Goal: Task Accomplishment & Management: Complete application form

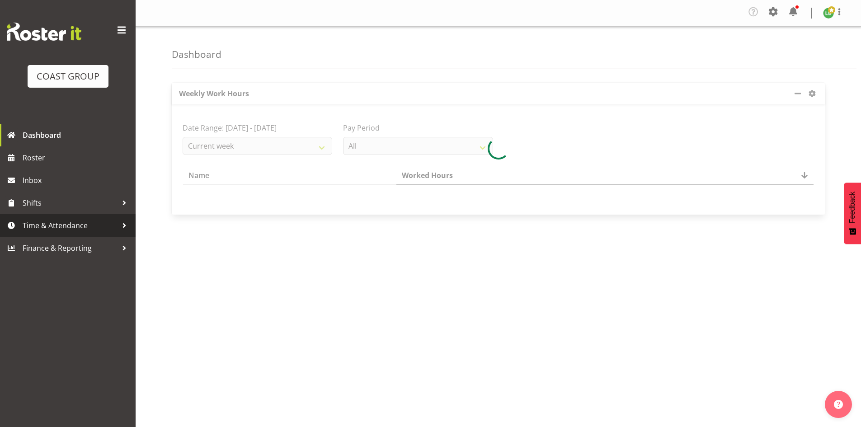
click at [66, 225] on span "Time & Attendance" at bounding box center [70, 226] width 95 height 14
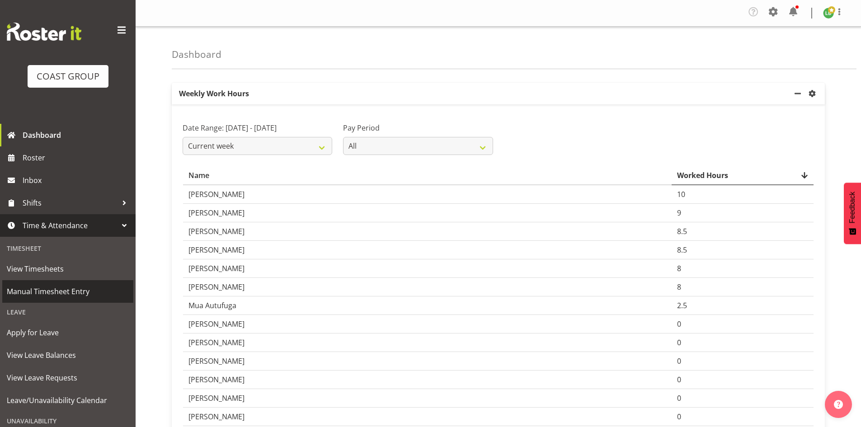
click at [57, 291] on span "Manual Timesheet Entry" at bounding box center [68, 292] width 122 height 14
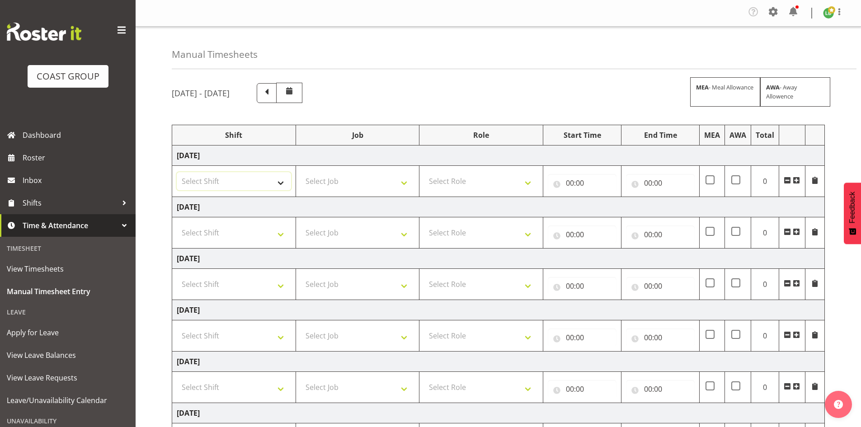
click at [284, 179] on select "Select Shift 25 Build NZPF @ Takina 7am 25 Service NZPF @ Takina AUG 25 Break B…" at bounding box center [234, 181] width 114 height 18
select select "1464"
click at [284, 181] on select "Select Shift 25 Build NZPF @ Takina 7am 25 Service NZPF @ Takina AUG 25 Break B…" at bounding box center [234, 181] width 114 height 18
click at [796, 178] on span at bounding box center [795, 180] width 7 height 7
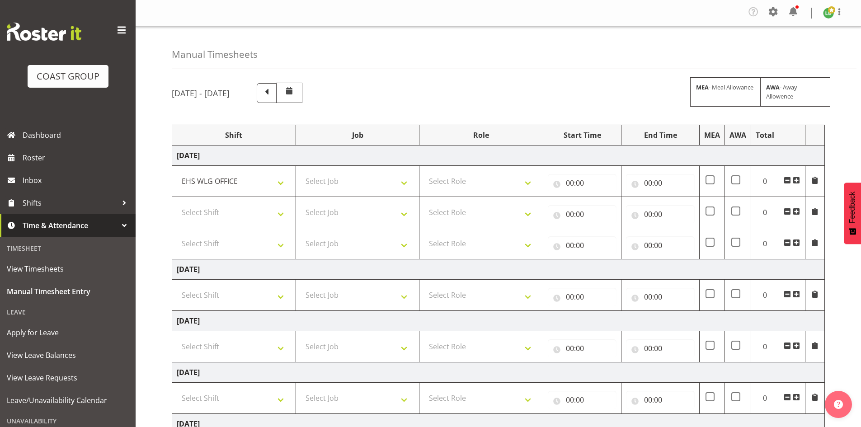
click at [796, 178] on span at bounding box center [795, 180] width 7 height 7
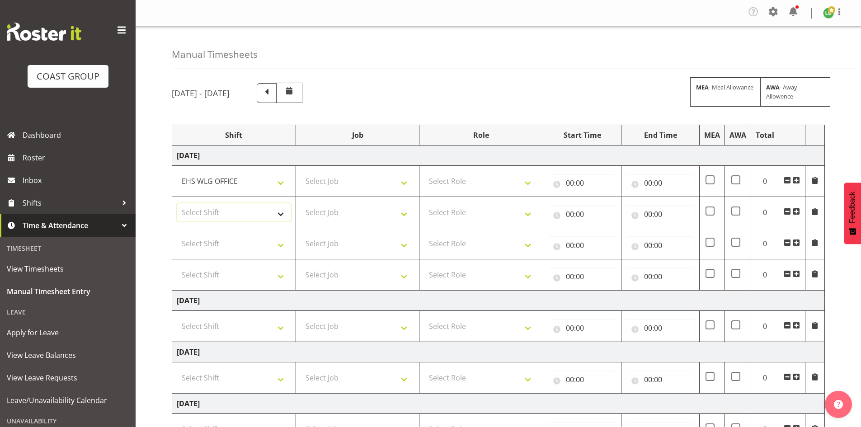
click at [281, 209] on select "Select Shift 25 Build NZPF @ Takina 7am 25 Service NZPF @ Takina AUG 25 Break B…" at bounding box center [234, 212] width 114 height 18
select select "1464"
click at [279, 209] on select "Select Shift 25 Build NZPF @ Takina 7am 25 Service NZPF @ Takina AUG 25 Break B…" at bounding box center [234, 212] width 114 height 18
drag, startPoint x: 284, startPoint y: 233, endPoint x: 286, endPoint y: 239, distance: 7.0
click at [285, 235] on td "Select Shift 25 Build NZPF @ Takina 7am 25 Service NZPF @ Takina AUG 25 Break B…" at bounding box center [234, 243] width 124 height 31
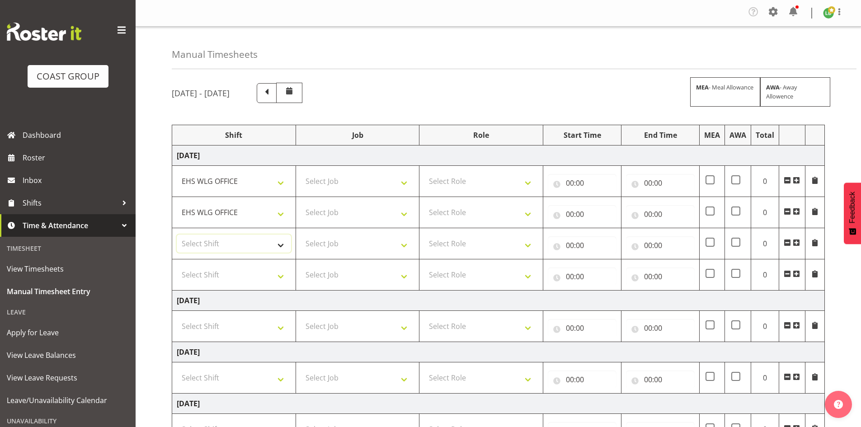
click at [285, 246] on select "Select Shift 25 Build NZPF @ Takina 7am 25 Service NZPF @ Takina AUG 25 Break B…" at bounding box center [234, 243] width 114 height 18
select select "1464"
click at [284, 248] on select "Select Shift 25 Build NZPF @ Takina 7am 25 Service NZPF @ Takina AUG 25 Break B…" at bounding box center [234, 243] width 114 height 18
click at [402, 181] on select "Select Job 1 Carlton Events 1 Carlton Hamilton 1 Carlton Wellington 1 EHS WAREH…" at bounding box center [357, 181] width 114 height 18
select select "9890"
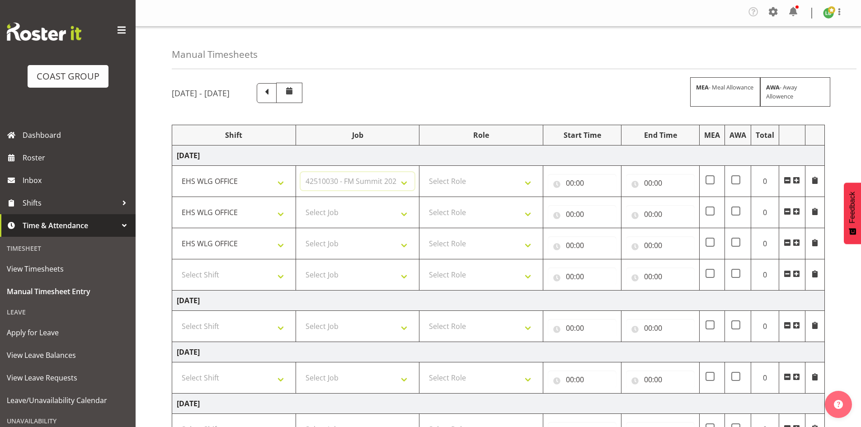
click at [300, 172] on select "Select Job 1 Carlton Events 1 Carlton Hamilton 1 Carlton Wellington 1 EHS WAREH…" at bounding box center [357, 181] width 114 height 18
click at [410, 211] on select "Select Job 1 Carlton Events 1 Carlton Hamilton 1 Carlton Wellington 1 EHS WAREH…" at bounding box center [357, 212] width 114 height 18
select select "8678"
click at [300, 203] on select "Select Job 1 Carlton Events 1 Carlton Hamilton 1 Carlton Wellington 1 EHS WAREH…" at bounding box center [357, 212] width 114 height 18
click at [407, 242] on select "Select Job 1 Carlton Events 1 Carlton Hamilton 1 Carlton Wellington 1 EHS WAREH…" at bounding box center [357, 243] width 114 height 18
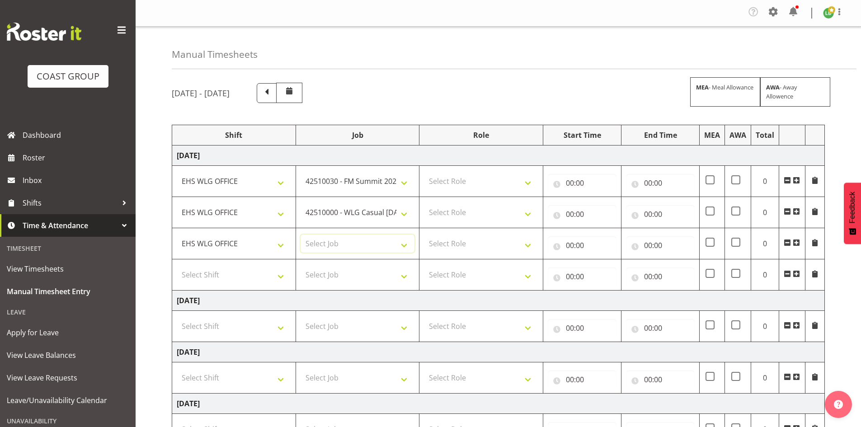
select select "8677"
click at [300, 234] on select "Select Job 1 Carlton Events 1 Carlton Hamilton 1 Carlton Wellington 1 EHS WAREH…" at bounding box center [357, 243] width 114 height 18
click at [404, 279] on select "Select Job 1 Carlton Events 1 Carlton Hamilton 1 Carlton Wellington 1 EHS WAREH…" at bounding box center [357, 275] width 114 height 18
select select "9339"
click at [300, 266] on select "Select Job 1 Carlton Events 1 Carlton Hamilton 1 Carlton Wellington 1 EHS WAREH…" at bounding box center [357, 275] width 114 height 18
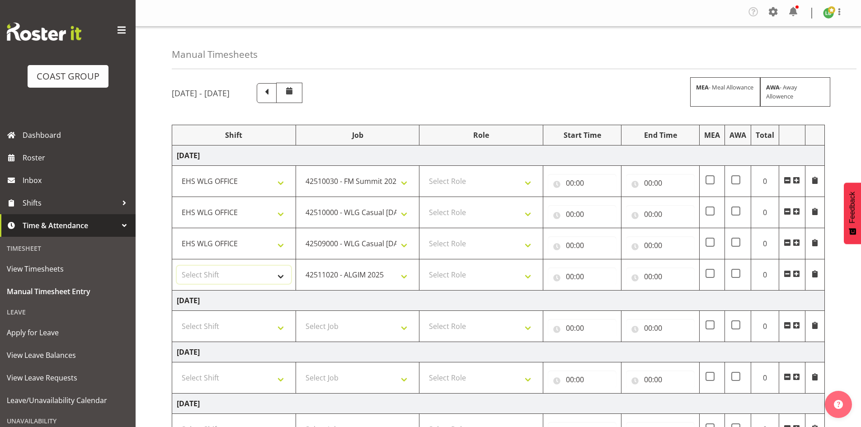
click at [281, 276] on select "Select Shift 25 Build NZPF @ Takina 7am 25 Service NZPF @ Takina AUG 25 Break B…" at bounding box center [234, 275] width 114 height 18
select select "1464"
click at [280, 275] on select "Select Shift 25 Build NZPF @ Takina 7am 25 Service NZPF @ Takina AUG 25 Break B…" at bounding box center [234, 275] width 114 height 18
click at [796, 271] on span at bounding box center [795, 273] width 7 height 7
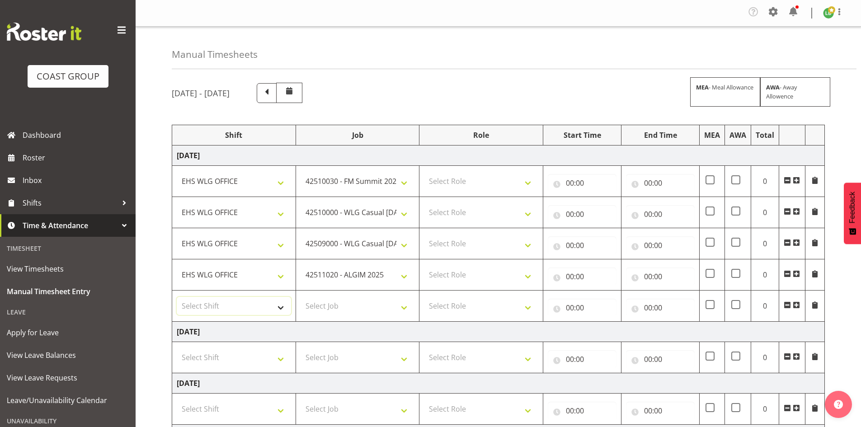
click at [281, 307] on select "Select Shift 25 Build NZPF @ Takina 7am 25 Service NZPF @ Takina AUG 25 Break B…" at bounding box center [234, 306] width 114 height 18
select select "1464"
click at [281, 307] on select "Select Shift 25 Build NZPF @ Takina 7am 25 Service NZPF @ Takina AUG 25 Break B…" at bounding box center [234, 306] width 114 height 18
click at [529, 177] on select "Select Role EHS WLG OPS ACCOUNT MANAGER" at bounding box center [481, 181] width 114 height 18
select select "197"
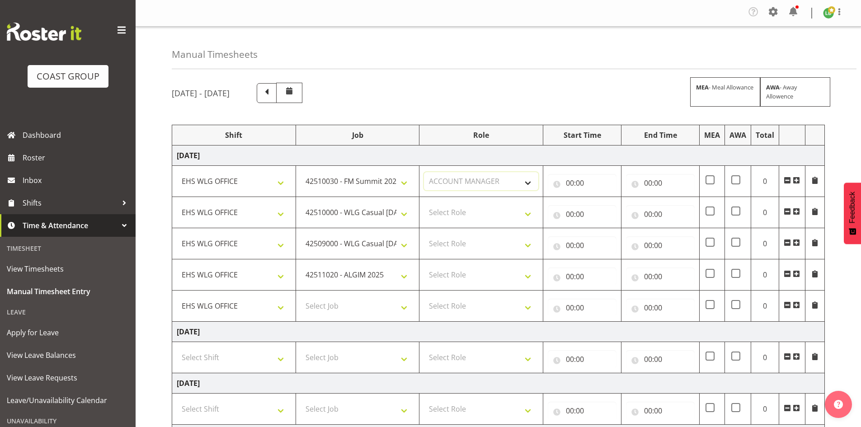
click at [424, 172] on select "Select Role EHS WLG OPS ACCOUNT MANAGER" at bounding box center [481, 181] width 114 height 18
drag, startPoint x: 528, startPoint y: 211, endPoint x: 522, endPoint y: 221, distance: 11.8
click at [528, 213] on select "Select Role EHS WLG OPS ACCOUNT MANAGER" at bounding box center [481, 212] width 114 height 18
select select "197"
click at [424, 203] on select "Select Role EHS WLG OPS ACCOUNT MANAGER" at bounding box center [481, 212] width 114 height 18
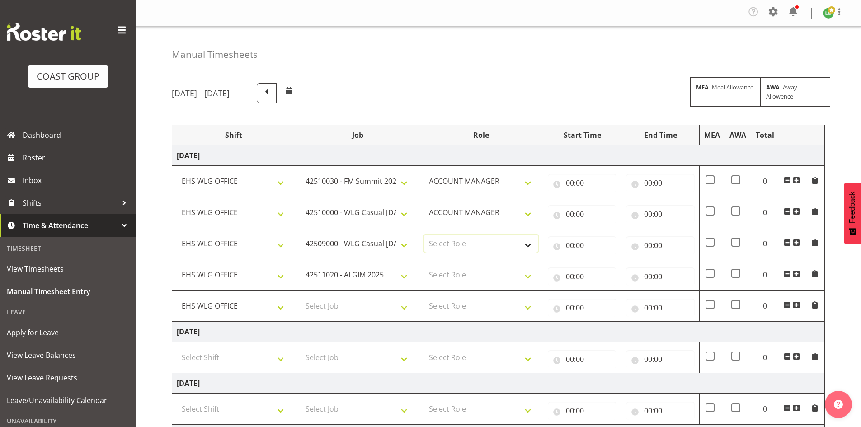
click at [528, 242] on select "Select Role EHS WLG OPS ACCOUNT MANAGER" at bounding box center [481, 243] width 114 height 18
select select "197"
click at [424, 234] on select "Select Role EHS WLG OPS ACCOUNT MANAGER" at bounding box center [481, 243] width 114 height 18
click at [531, 276] on select "Select Role EHS WLG OPS ACCOUNT MANAGER" at bounding box center [481, 275] width 114 height 18
select select "197"
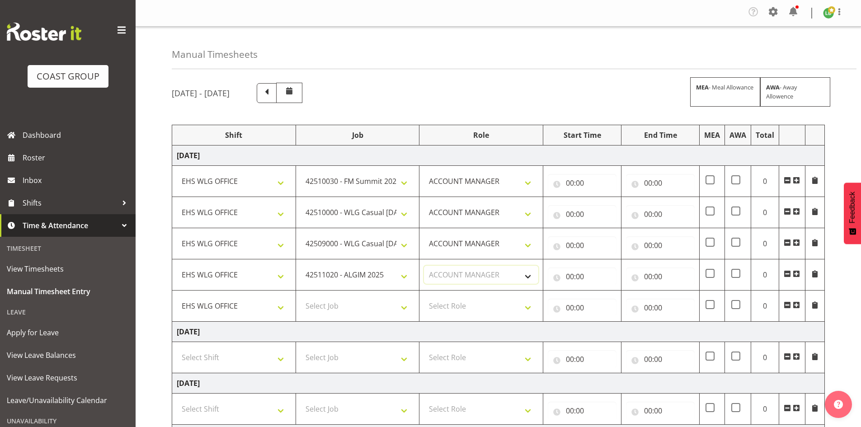
click at [424, 266] on select "Select Role EHS WLG OPS ACCOUNT MANAGER" at bounding box center [481, 275] width 114 height 18
click at [572, 178] on input "00:00" at bounding box center [582, 183] width 69 height 18
drag, startPoint x: 603, startPoint y: 205, endPoint x: 607, endPoint y: 199, distance: 6.9
click at [603, 205] on select "00 01 02 03 04 05 06 07 08 09 10 11 12 13 14 15 16 17 18 19 20 21 22 23" at bounding box center [609, 206] width 20 height 18
select select "7"
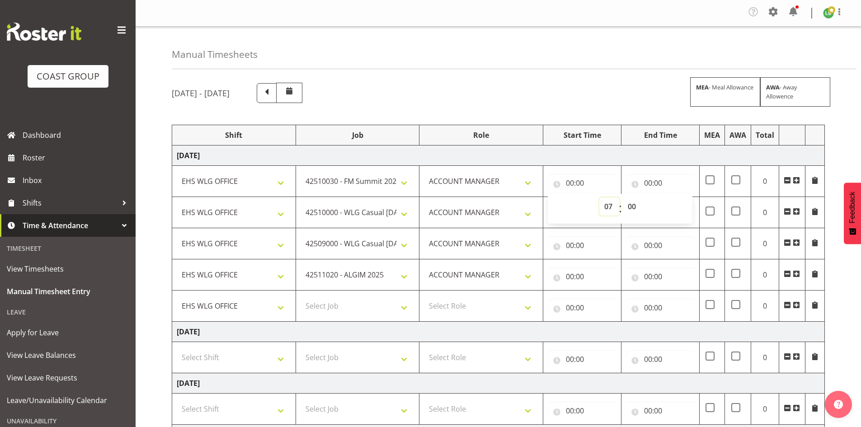
click at [599, 197] on select "00 01 02 03 04 05 06 07 08 09 10 11 12 13 14 15 16 17 18 19 20 21 22 23" at bounding box center [609, 206] width 20 height 18
type input "07:00"
click at [630, 201] on select "00 01 02 03 04 05 06 07 08 09 10 11 12 13 14 15 16 17 18 19 20 21 22 23 24 25 2…" at bounding box center [633, 206] width 20 height 18
select select "30"
click at [623, 197] on select "00 01 02 03 04 05 06 07 08 09 10 11 12 13 14 15 16 17 18 19 20 21 22 23 24 25 2…" at bounding box center [633, 206] width 20 height 18
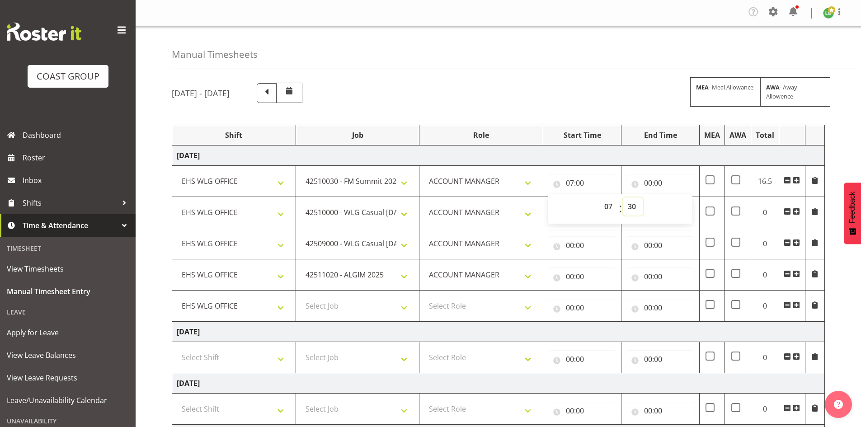
type input "07:30"
click at [648, 179] on input "00:00" at bounding box center [660, 183] width 69 height 18
drag, startPoint x: 684, startPoint y: 204, endPoint x: 686, endPoint y: 200, distance: 4.7
click at [684, 204] on select "00 01 02 03 04 05 06 07 08 09 10 11 12 13 14 15 16 17 18 19 20 21 22 23" at bounding box center [687, 206] width 20 height 18
select select "9"
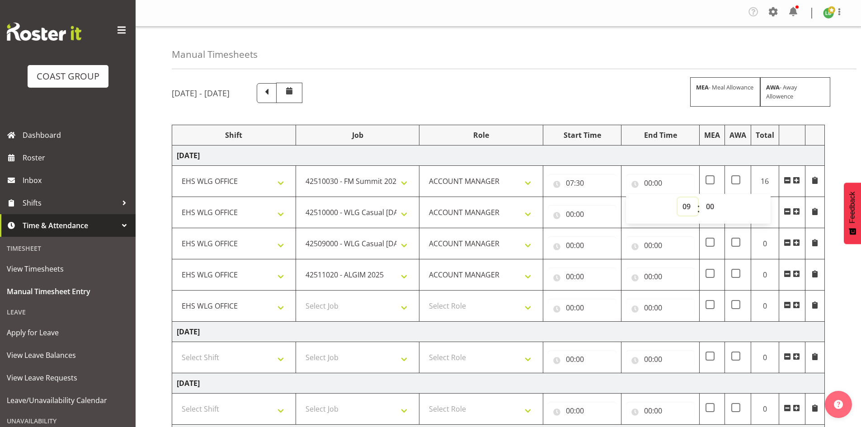
click at [677, 197] on select "00 01 02 03 04 05 06 07 08 09 10 11 12 13 14 15 16 17 18 19 20 21 22 23" at bounding box center [687, 206] width 20 height 18
type input "09:00"
click at [567, 210] on input "00:00" at bounding box center [582, 214] width 69 height 18
drag, startPoint x: 611, startPoint y: 238, endPoint x: 609, endPoint y: 229, distance: 9.1
click at [610, 237] on select "00 01 02 03 04 05 06 07 08 09 10 11 12 13 14 15 16 17 18 19 20 21 22 23" at bounding box center [609, 238] width 20 height 18
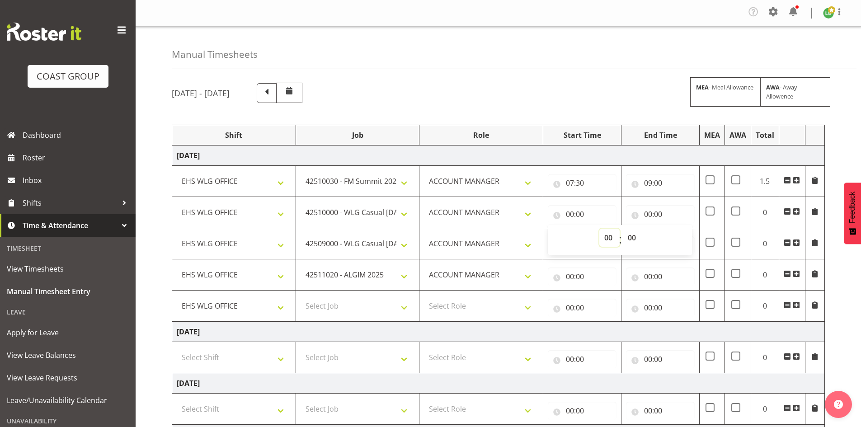
select select "9"
click at [599, 229] on select "00 01 02 03 04 05 06 07 08 09 10 11 12 13 14 15 16 17 18 19 20 21 22 23" at bounding box center [609, 238] width 20 height 18
type input "09:00"
click at [651, 214] on input "00:00" at bounding box center [660, 214] width 69 height 18
click at [687, 237] on select "00 01 02 03 04 05 06 07 08 09 10 11 12 13 14 15 16 17 18 19 20 21 22 23" at bounding box center [687, 238] width 20 height 18
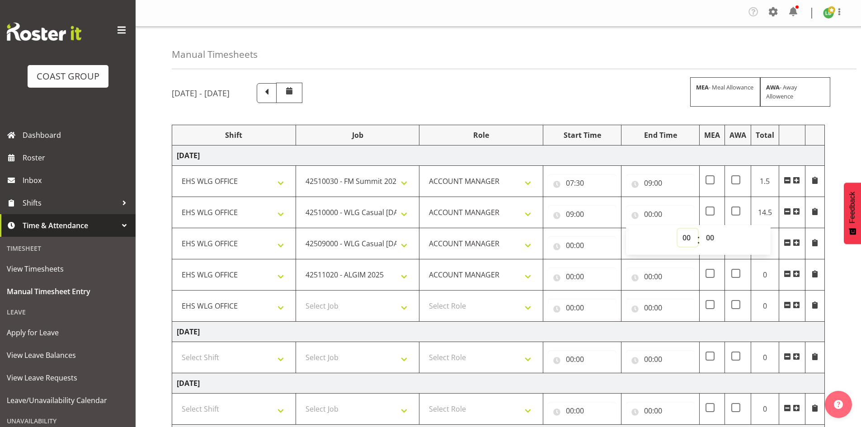
select select "10"
click at [677, 229] on select "00 01 02 03 04 05 06 07 08 09 10 11 12 13 14 15 16 17 18 19 20 21 22 23" at bounding box center [687, 238] width 20 height 18
type input "10:00"
click at [572, 240] on input "00:00" at bounding box center [582, 245] width 69 height 18
click at [608, 268] on select "00 01 02 03 04 05 06 07 08 09 10 11 12 13 14 15 16 17 18 19 20 21 22 23" at bounding box center [609, 269] width 20 height 18
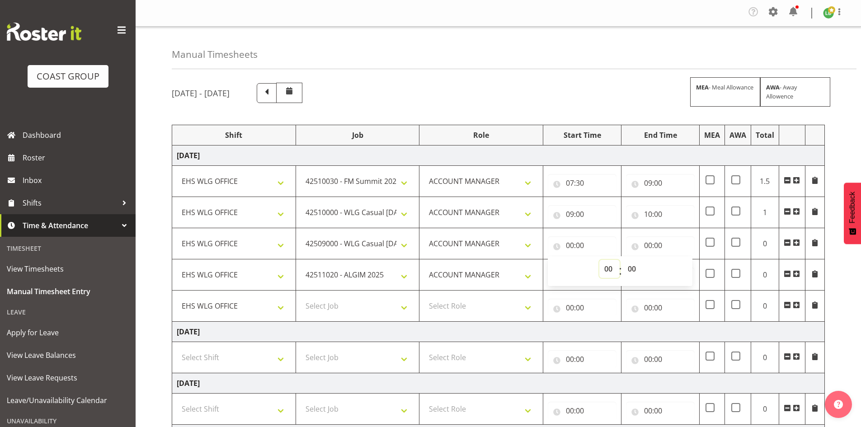
select select "10"
click at [599, 260] on select "00 01 02 03 04 05 06 07 08 09 10 11 12 13 14 15 16 17 18 19 20 21 22 23" at bounding box center [609, 269] width 20 height 18
type input "10:00"
click at [648, 243] on input "00:00" at bounding box center [660, 245] width 69 height 18
click at [688, 267] on select "00 01 02 03 04 05 06 07 08 09 10 11 12 13 14 15 16 17 18 19 20 21 22 23" at bounding box center [687, 269] width 20 height 18
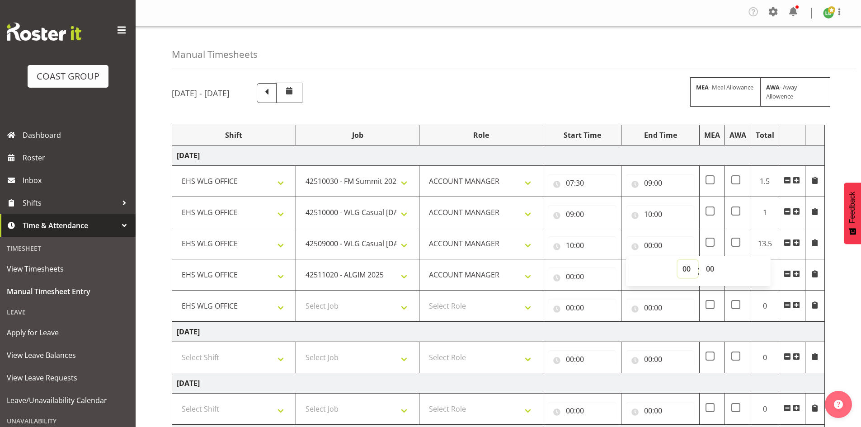
select select "11"
click at [677, 260] on select "00 01 02 03 04 05 06 07 08 09 10 11 12 13 14 15 16 17 18 19 20 21 22 23" at bounding box center [687, 269] width 20 height 18
type input "11:00"
click at [569, 273] on input "00:00" at bounding box center [582, 276] width 69 height 18
click at [609, 297] on select "00 01 02 03 04 05 06 07 08 09 10 11 12 13 14 15 16 17 18 19 20 21 22 23" at bounding box center [609, 300] width 20 height 18
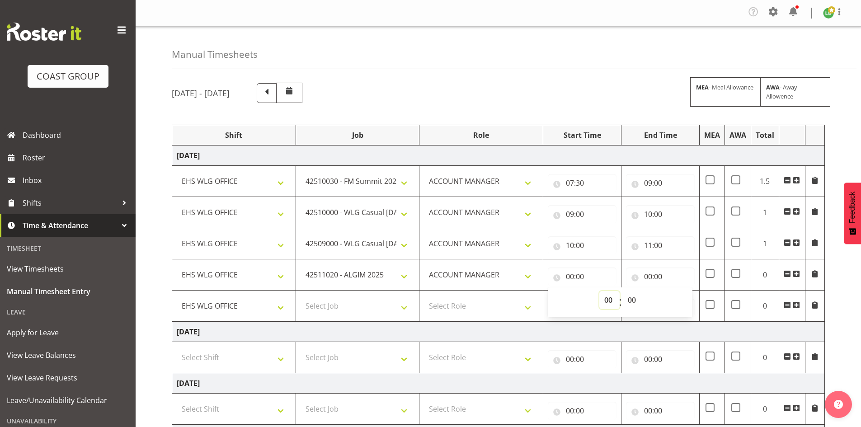
select select "11"
click at [599, 291] on select "00 01 02 03 04 05 06 07 08 09 10 11 12 13 14 15 16 17 18 19 20 21 22 23" at bounding box center [609, 300] width 20 height 18
type input "11:00"
click at [649, 275] on input "00:00" at bounding box center [660, 276] width 69 height 18
drag, startPoint x: 687, startPoint y: 300, endPoint x: 688, endPoint y: 293, distance: 7.8
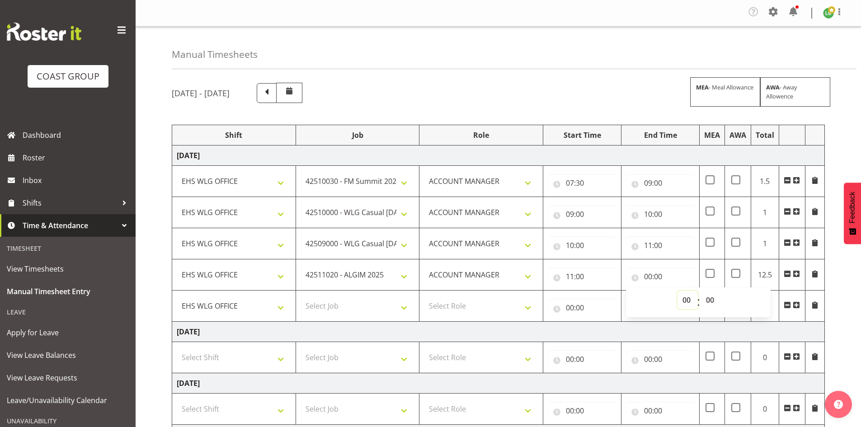
click at [687, 300] on select "00 01 02 03 04 05 06 07 08 09 10 11 12 13 14 15 16 17 18 19 20 21 22 23" at bounding box center [687, 300] width 20 height 18
select select "12"
click at [677, 291] on select "00 01 02 03 04 05 06 07 08 09 10 11 12 13 14 15 16 17 18 19 20 21 22 23" at bounding box center [687, 300] width 20 height 18
type input "12:00"
click at [370, 303] on select "Select Job 1 Carlton Events 1 Carlton Hamilton 1 Carlton Wellington 1 EHS WAREH…" at bounding box center [357, 306] width 114 height 18
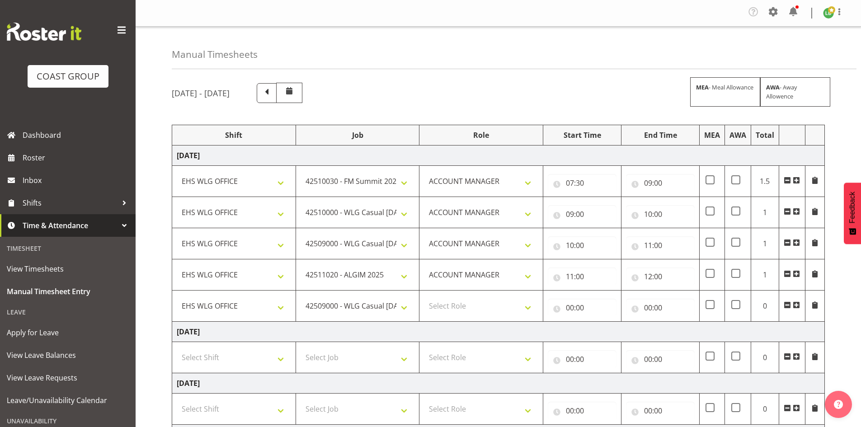
click at [648, 298] on div "00:00 00 01 02 03 04 05 06 07 08 09 10 11 12 13 14 15 16 17 18 19 20 21 22 23 :…" at bounding box center [660, 306] width 69 height 22
click at [408, 306] on select "1 Carlton Events 1 Carlton Hamilton 1 Carlton Wellington 1 EHS WAREHOUSE/OFFICE…" at bounding box center [357, 306] width 114 height 18
select select "9690"
click at [300, 297] on select "1 Carlton Events 1 Carlton Hamilton 1 Carlton Wellington 1 EHS WAREHOUSE/OFFICE…" at bounding box center [357, 306] width 114 height 18
click at [529, 307] on select "Select Role EHS WLG OPS ACCOUNT MANAGER" at bounding box center [481, 306] width 114 height 18
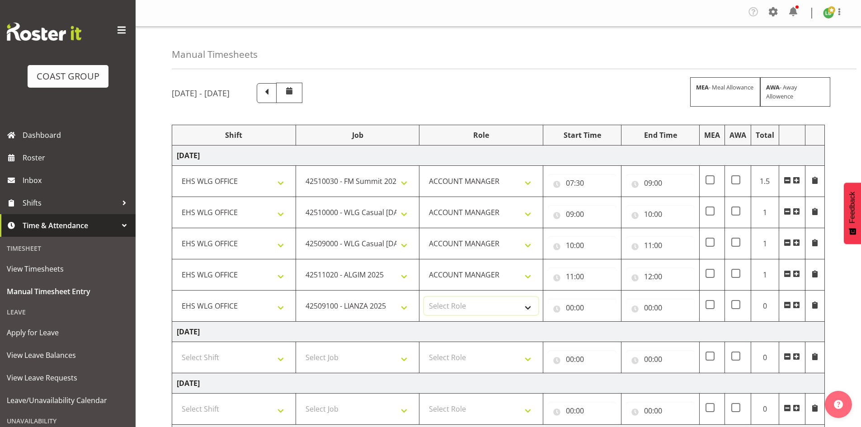
select select "197"
click at [424, 297] on select "Select Role EHS WLG OPS ACCOUNT MANAGER" at bounding box center [481, 306] width 114 height 18
click at [572, 305] on input "00:00" at bounding box center [582, 308] width 69 height 18
drag, startPoint x: 610, startPoint y: 331, endPoint x: 609, endPoint y: 324, distance: 7.4
click at [610, 329] on select "00 01 02 03 04 05 06 07 08 09 10 11 12 13 14 15 16 17 18 19 20 21 22 23" at bounding box center [609, 331] width 20 height 18
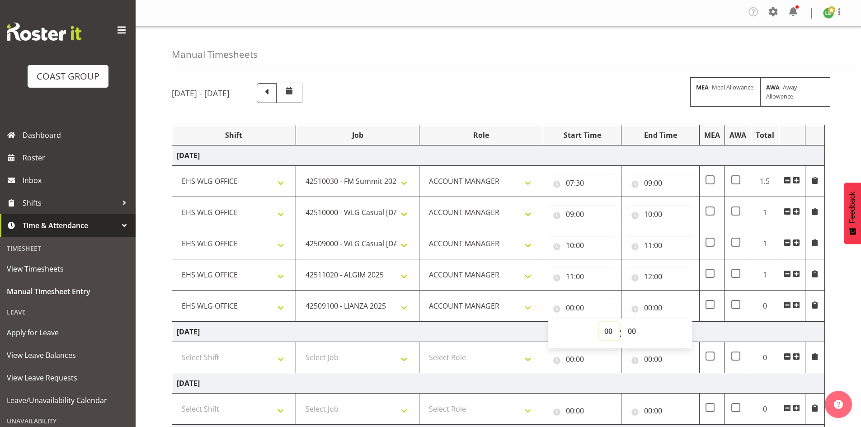
select select "13"
click at [599, 322] on select "00 01 02 03 04 05 06 07 08 09 10 11 12 13 14 15 16 17 18 19 20 21 22 23" at bounding box center [609, 331] width 20 height 18
type input "13:00"
click at [611, 332] on select "00 01 02 03 04 05 06 07 08 09 10 11 12 13 14 15 16 17 18 19 20 21 22 23" at bounding box center [609, 331] width 20 height 18
select select "12"
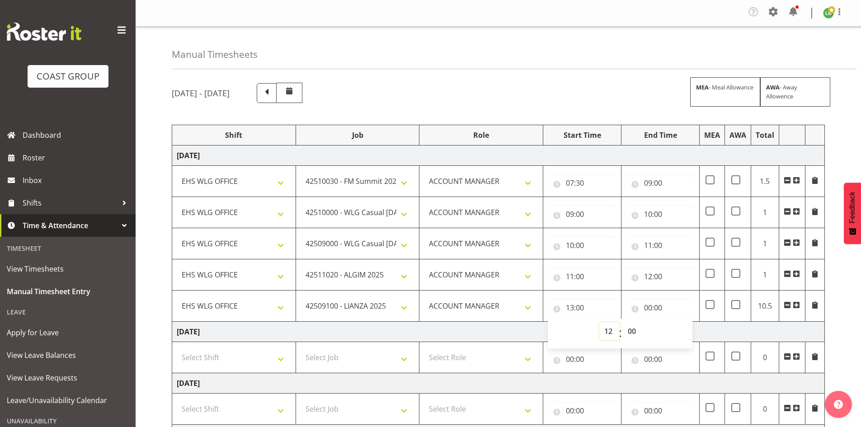
click at [599, 322] on select "00 01 02 03 04 05 06 07 08 09 10 11 12 13 14 15 16 17 18 19 20 21 22 23" at bounding box center [609, 331] width 20 height 18
type input "12:00"
click at [649, 306] on input "00:00" at bounding box center [660, 308] width 69 height 18
click at [684, 326] on select "00 01 02 03 04 05 06 07 08 09 10 11 12 13 14 15 16 17 18 19 20 21 22 23" at bounding box center [687, 331] width 20 height 18
select select "13"
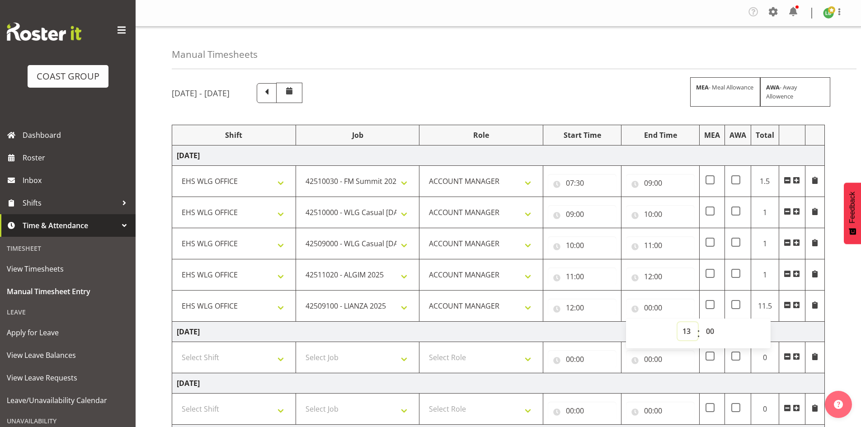
click at [677, 322] on select "00 01 02 03 04 05 06 07 08 09 10 11 12 13 14 15 16 17 18 19 20 21 22 23" at bounding box center [687, 331] width 20 height 18
type input "13:00"
drag, startPoint x: 796, startPoint y: 305, endPoint x: 675, endPoint y: 304, distance: 121.5
click at [796, 305] on span at bounding box center [795, 304] width 7 height 7
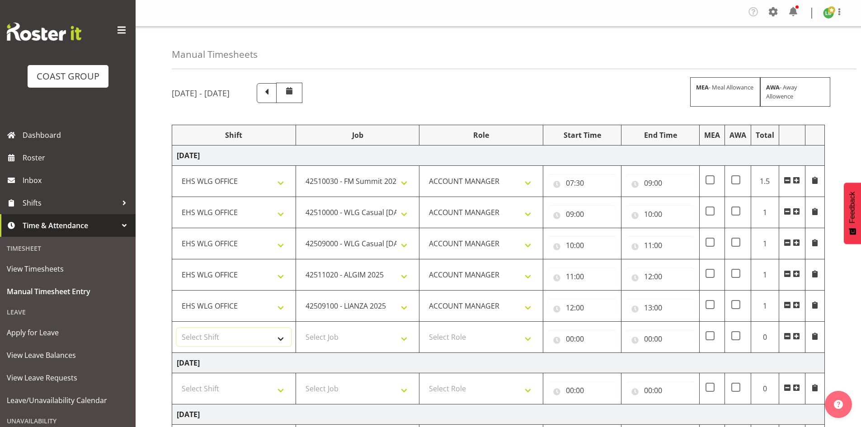
click at [280, 337] on select "Select Shift 25 Build NZPF @ Takina 7am 25 Service NZPF @ Takina AUG 25 Break B…" at bounding box center [234, 337] width 114 height 18
select select "1464"
click at [280, 337] on select "Select Shift 25 Build NZPF @ Takina 7am 25 Service NZPF @ Takina AUG 25 Break B…" at bounding box center [234, 337] width 114 height 18
click at [410, 336] on select "Select Job 1 Carlton Events 1 Carlton Hamilton 1 Carlton Wellington 1 EHS WAREH…" at bounding box center [357, 337] width 114 height 18
select select "10144"
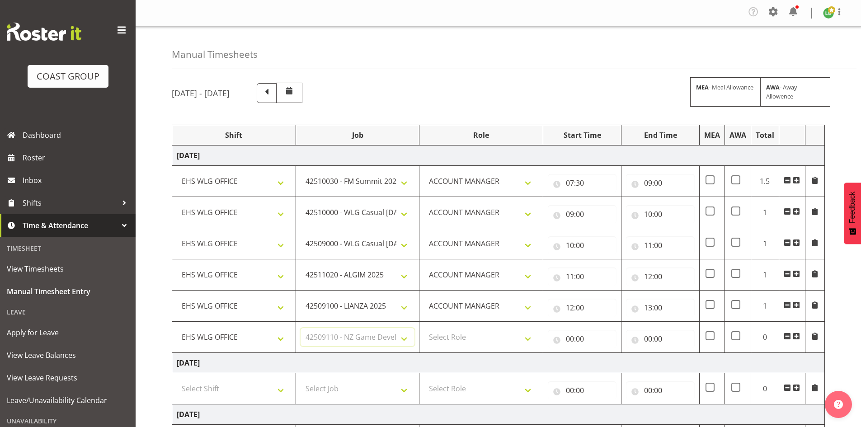
click at [300, 328] on select "Select Job 1 Carlton Events 1 Carlton Hamilton 1 Carlton Wellington 1 EHS WAREH…" at bounding box center [357, 337] width 114 height 18
click at [529, 338] on select "Select Role EHS WLG OPS ACCOUNT MANAGER" at bounding box center [481, 337] width 114 height 18
select select "197"
click at [424, 328] on select "Select Role EHS WLG OPS ACCOUNT MANAGER" at bounding box center [481, 337] width 114 height 18
click at [571, 333] on input "00:00" at bounding box center [582, 339] width 69 height 18
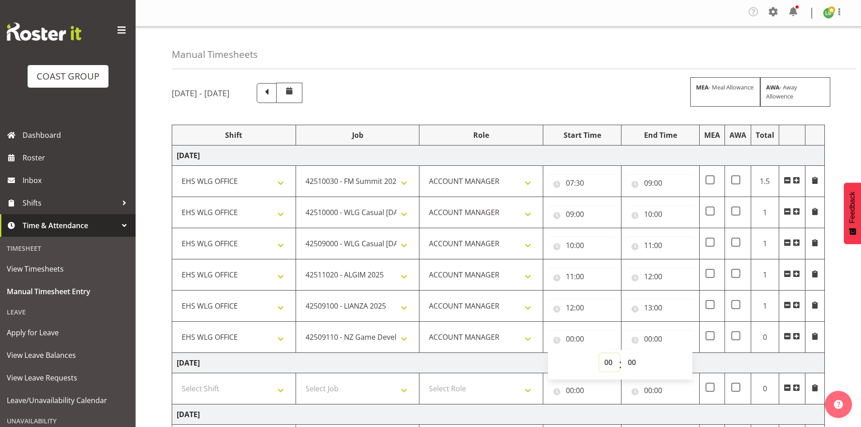
drag, startPoint x: 604, startPoint y: 361, endPoint x: 607, endPoint y: 355, distance: 6.7
click at [604, 361] on select "00 01 02 03 04 05 06 07 08 09 10 11 12 13 14 15 16 17 18 19 20 21 22 23" at bounding box center [609, 362] width 20 height 18
select select "13"
click at [599, 353] on select "00 01 02 03 04 05 06 07 08 09 10 11 12 13 14 15 16 17 18 19 20 21 22 23" at bounding box center [609, 362] width 20 height 18
type input "13:00"
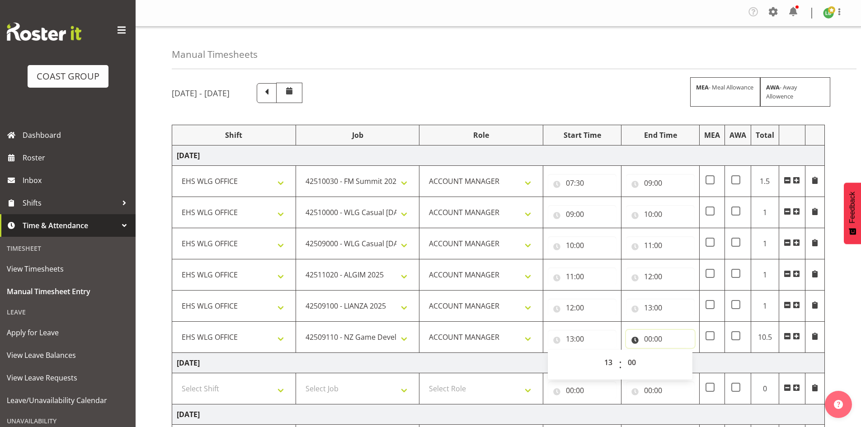
click at [647, 339] on input "00:00" at bounding box center [660, 339] width 69 height 18
click at [685, 362] on select "00 01 02 03 04 05 06 07 08 09 10 11 12 13 14 15 16 17 18 19 20 21 22 23" at bounding box center [687, 362] width 20 height 18
select select "14"
click at [677, 353] on select "00 01 02 03 04 05 06 07 08 09 10 11 12 13 14 15 16 17 18 19 20 21 22 23" at bounding box center [687, 362] width 20 height 18
type input "14:00"
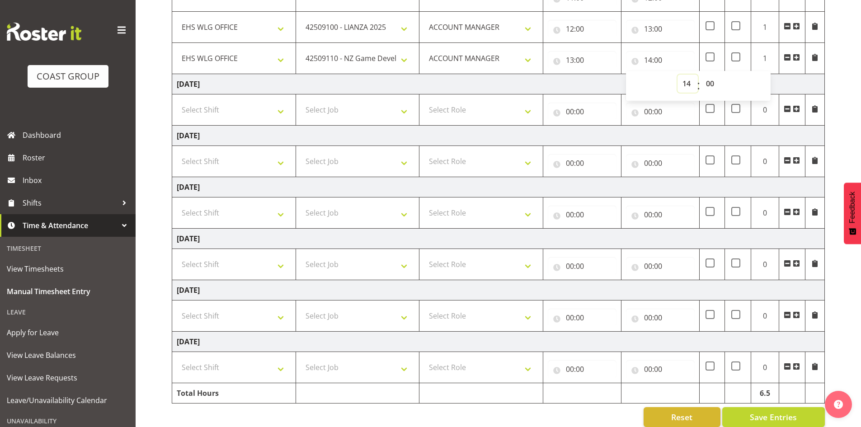
scroll to position [292, 0]
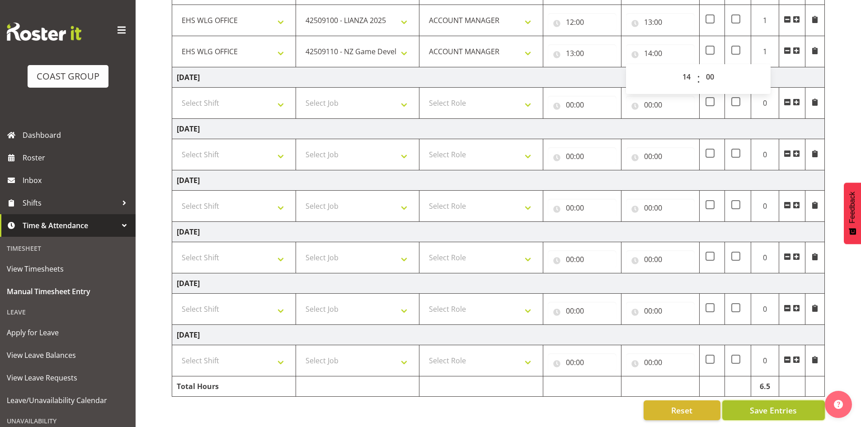
click at [772, 404] on span "Save Entries" at bounding box center [772, 410] width 47 height 12
